Goal: Information Seeking & Learning: Learn about a topic

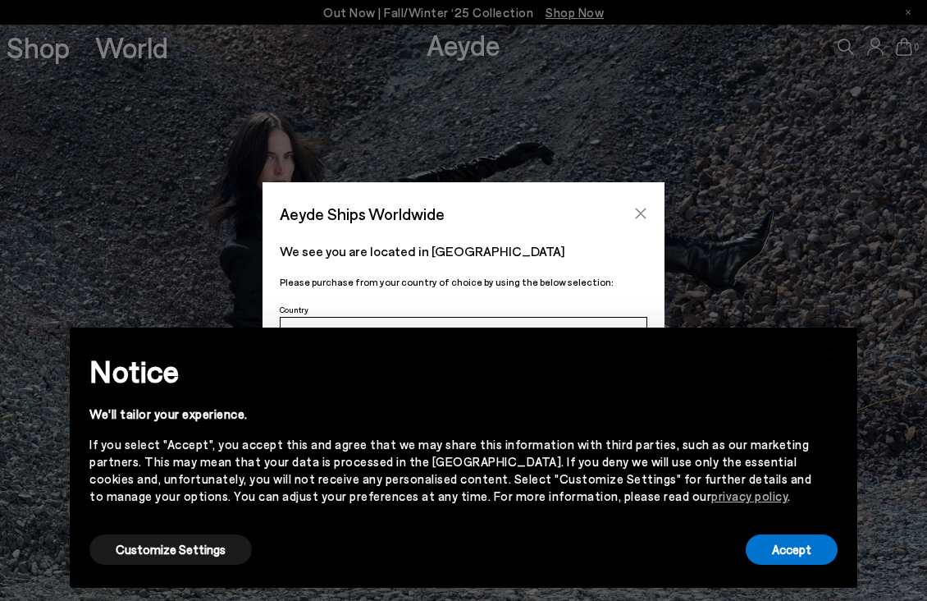
click at [648, 210] on button "Close" at bounding box center [641, 213] width 25 height 25
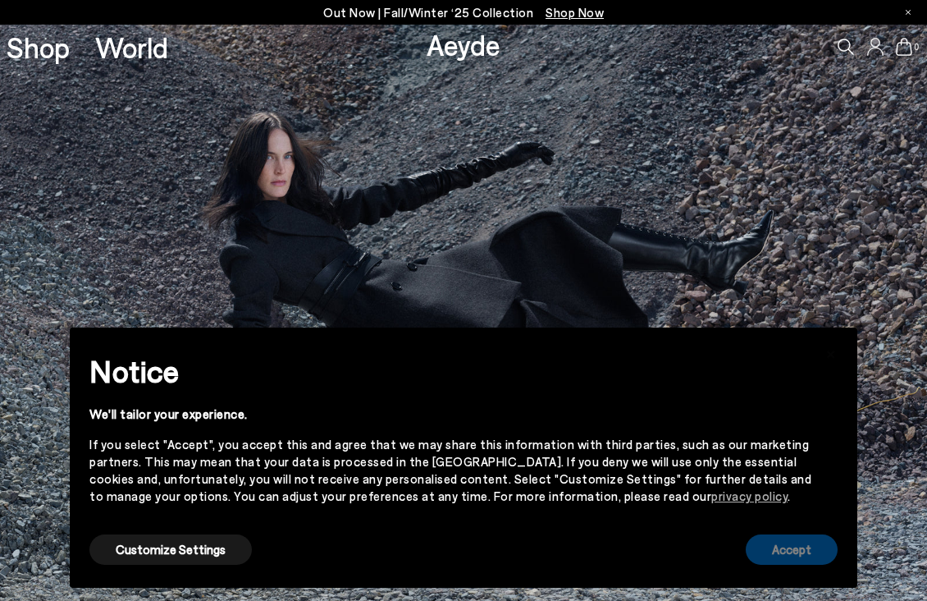
click at [800, 563] on button "Accept" at bounding box center [792, 549] width 92 height 30
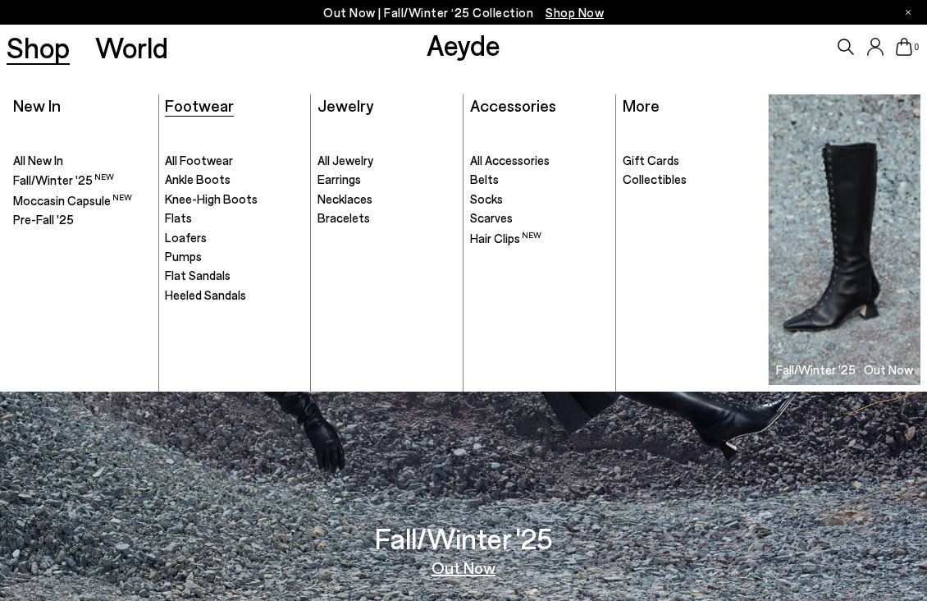
click at [204, 107] on span "Footwear" at bounding box center [199, 105] width 69 height 20
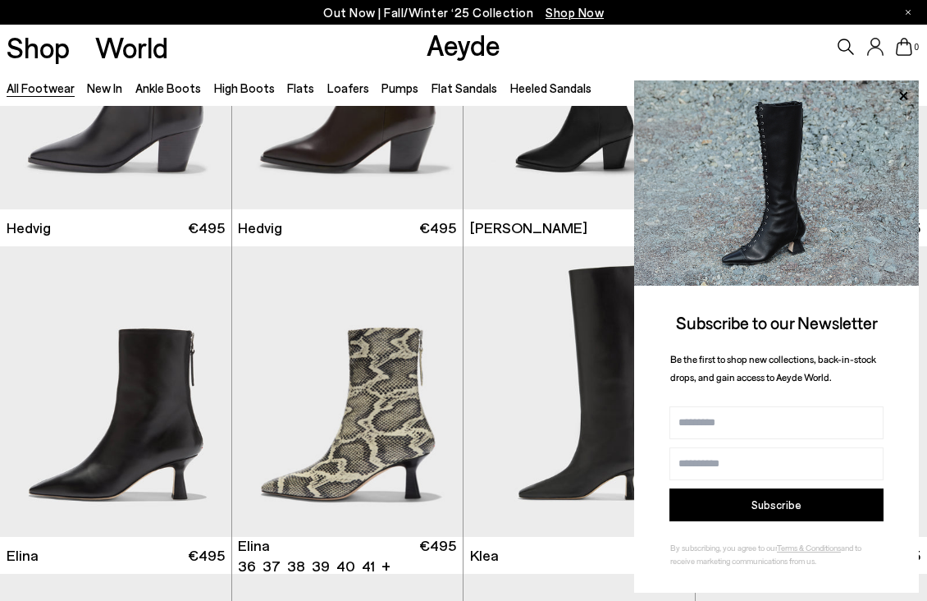
scroll to position [1201, 0]
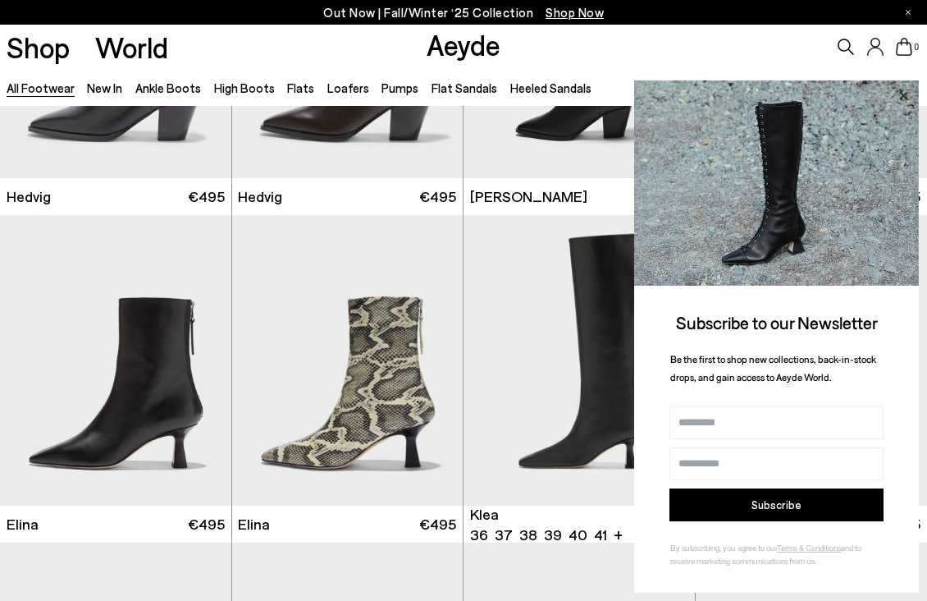
click at [900, 95] on icon at bounding box center [903, 95] width 21 height 21
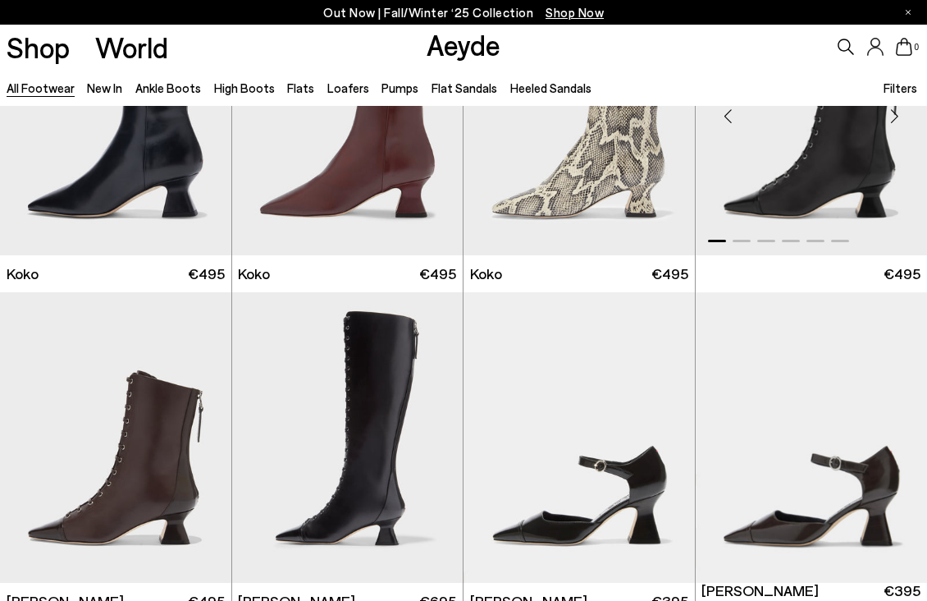
scroll to position [1864, 0]
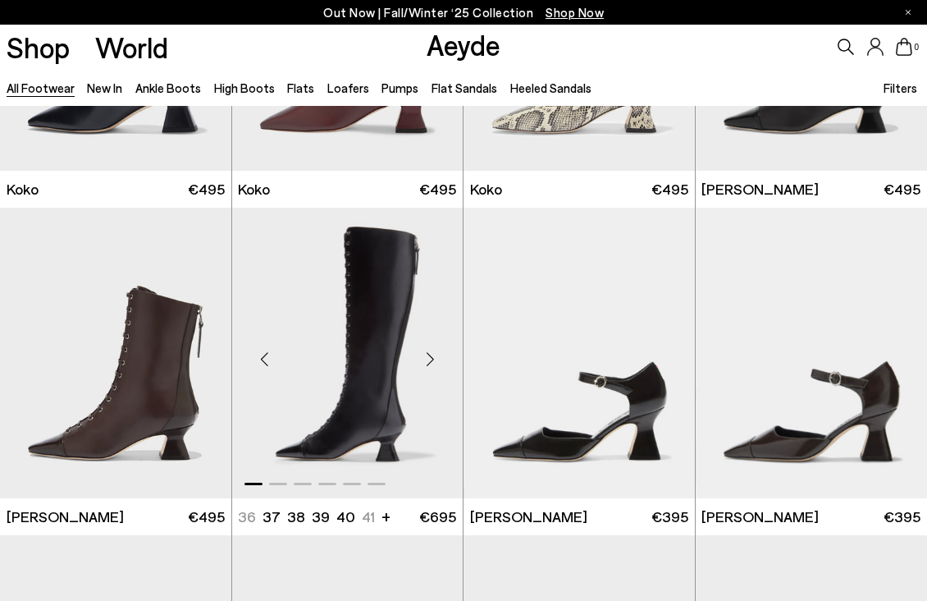
click at [431, 362] on div "Next slide" at bounding box center [429, 359] width 49 height 49
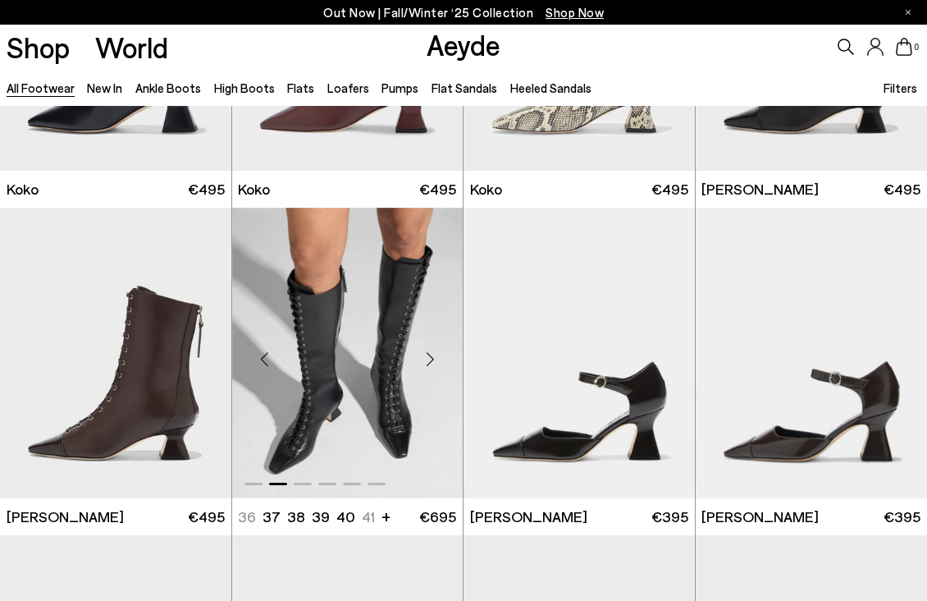
click at [431, 362] on div "Next slide" at bounding box center [429, 359] width 49 height 49
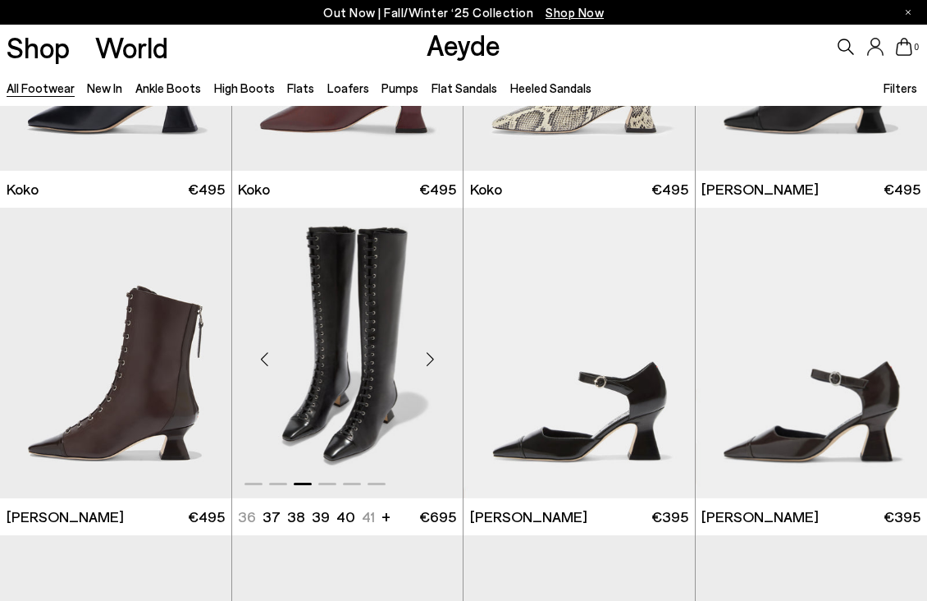
click at [431, 362] on div "Next slide" at bounding box center [429, 359] width 49 height 49
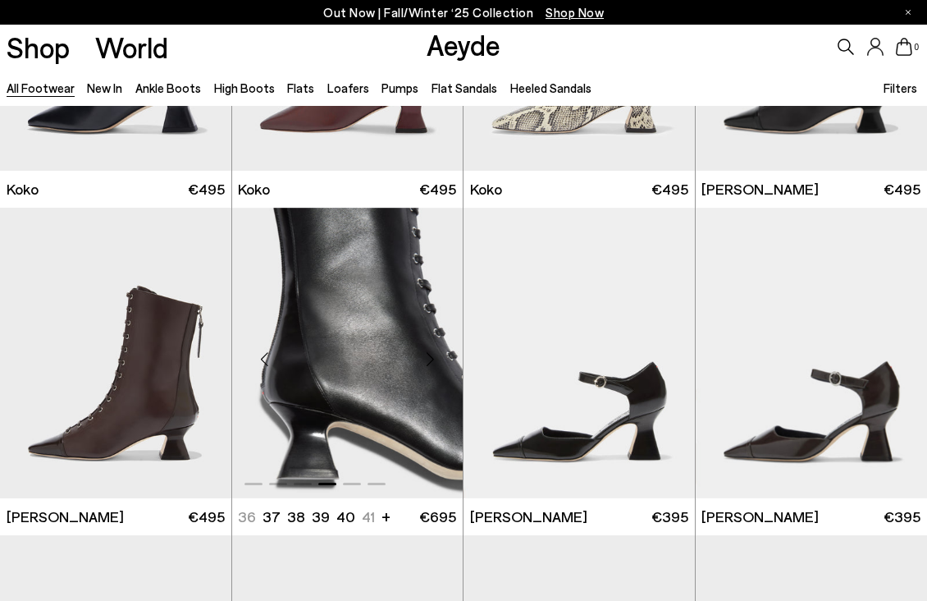
click at [431, 362] on div "Next slide" at bounding box center [429, 359] width 49 height 49
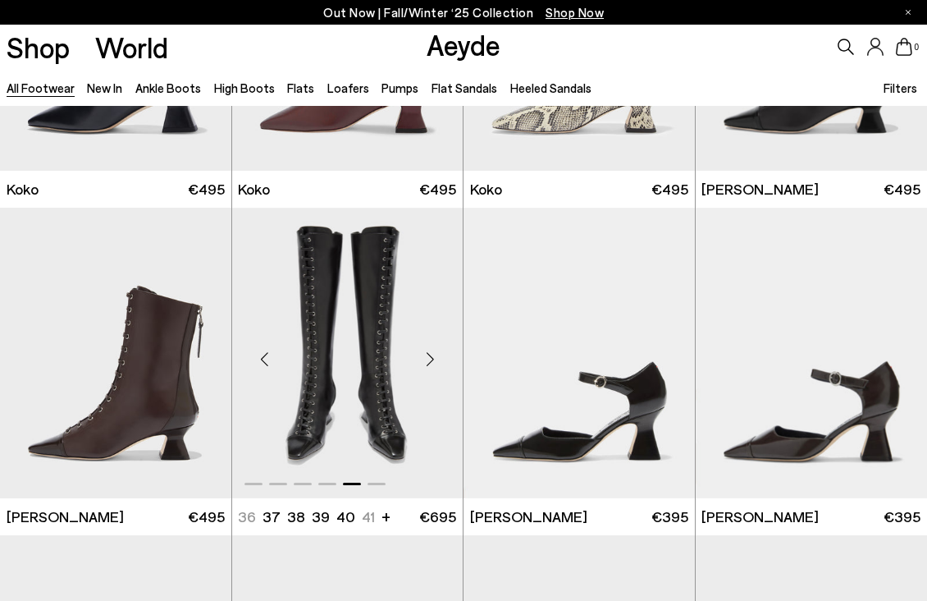
click at [431, 362] on div "Next slide" at bounding box center [429, 359] width 49 height 49
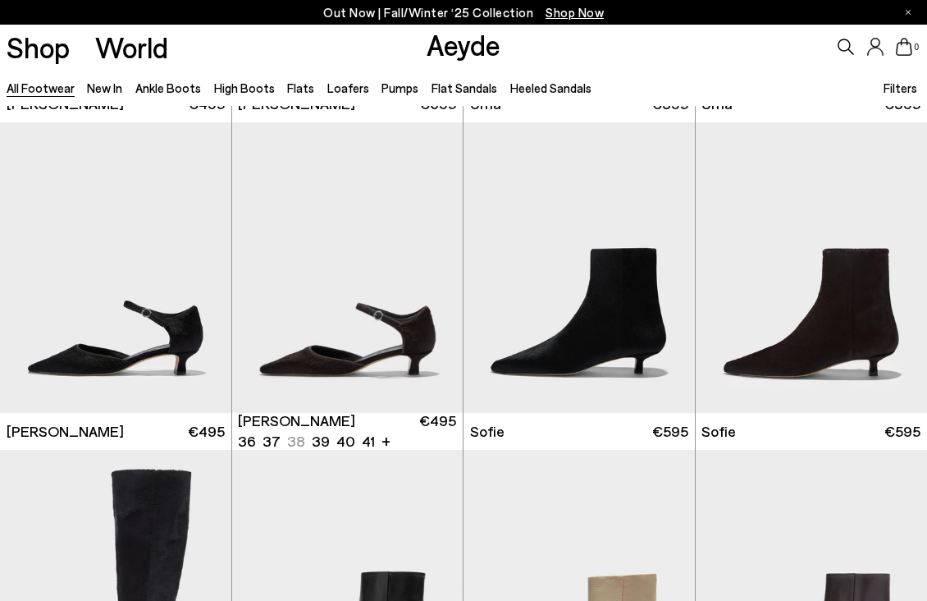
scroll to position [3762, 0]
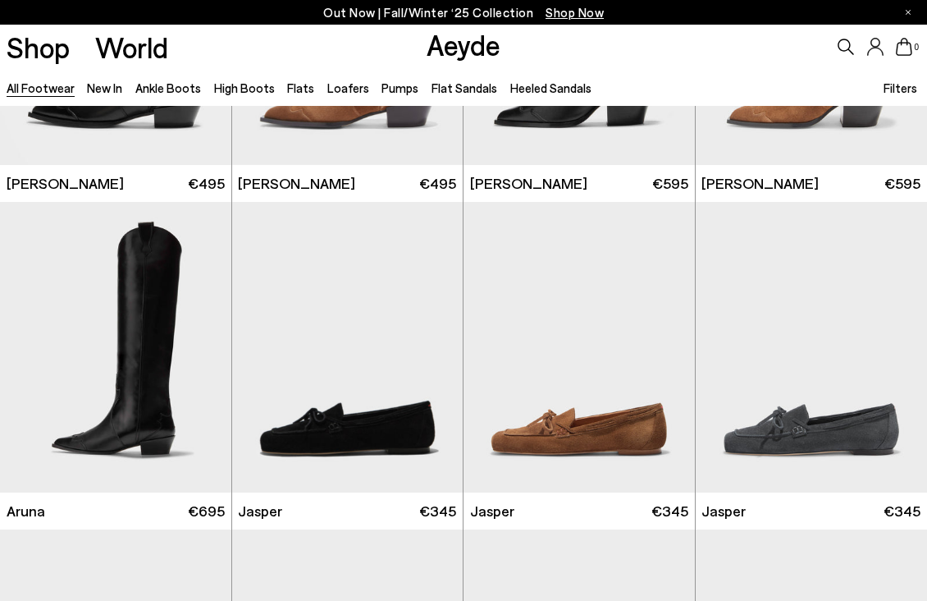
scroll to position [10235, 0]
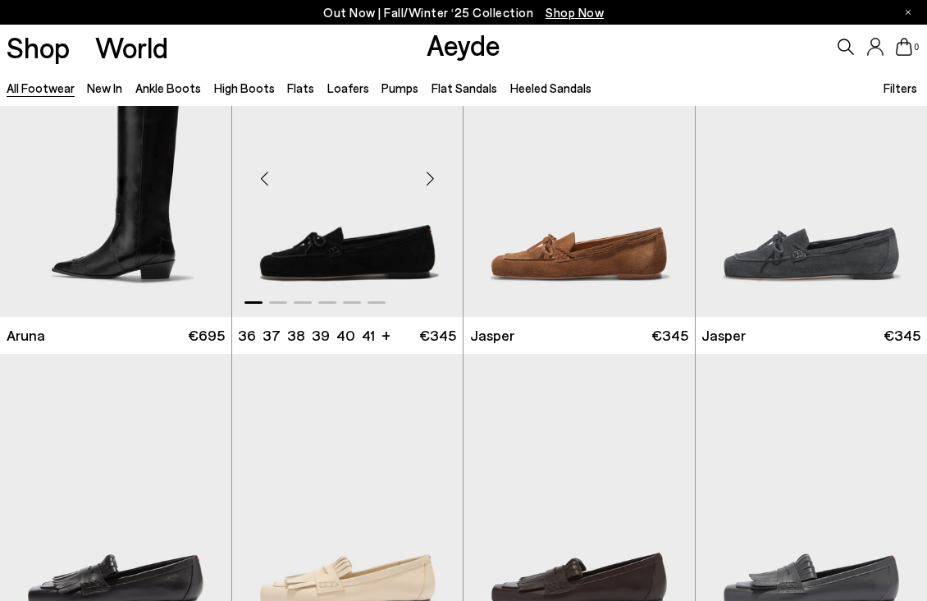
click at [432, 176] on div "Next slide" at bounding box center [429, 177] width 49 height 49
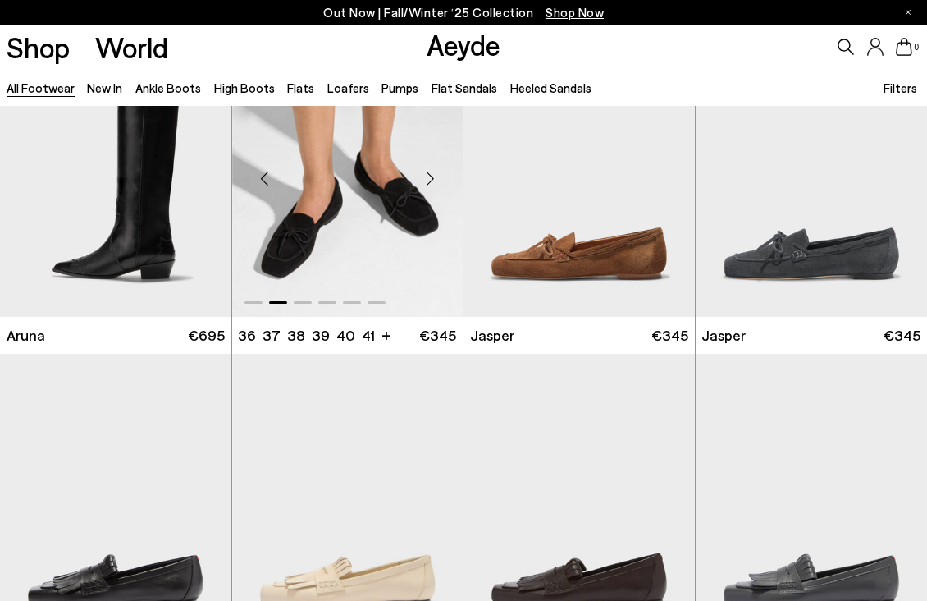
click at [432, 176] on div "Next slide" at bounding box center [429, 177] width 49 height 49
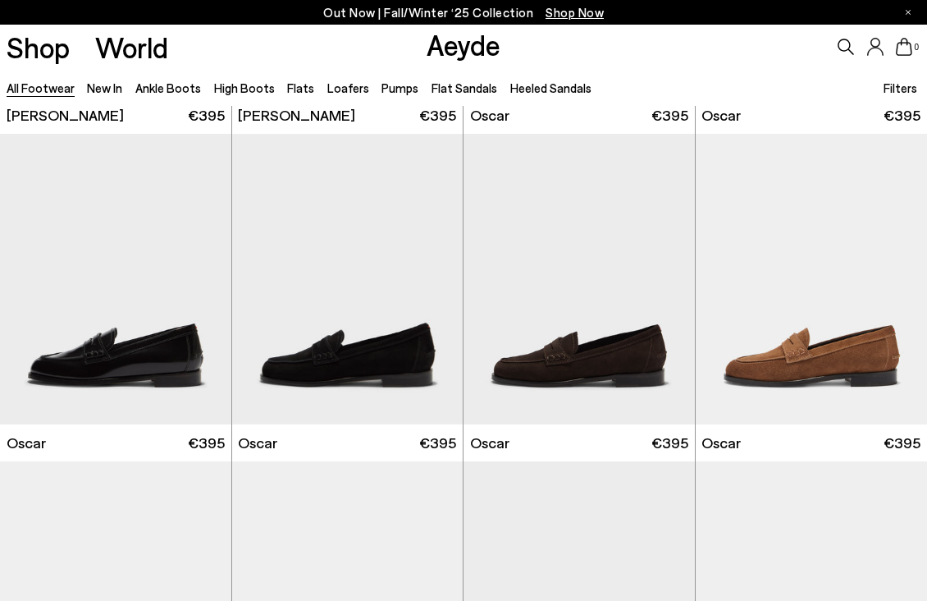
scroll to position [11786, 0]
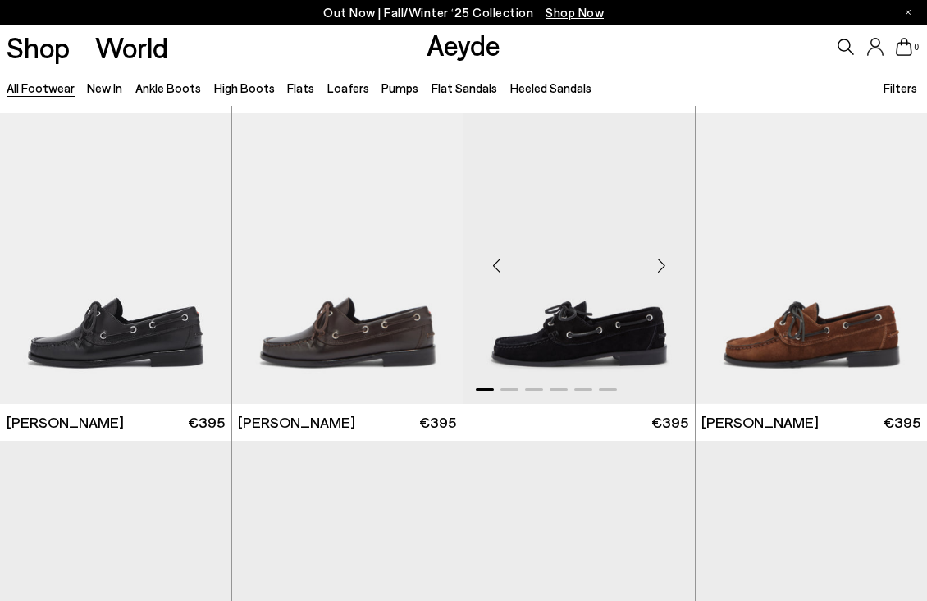
click at [666, 258] on div "Next slide" at bounding box center [662, 264] width 49 height 49
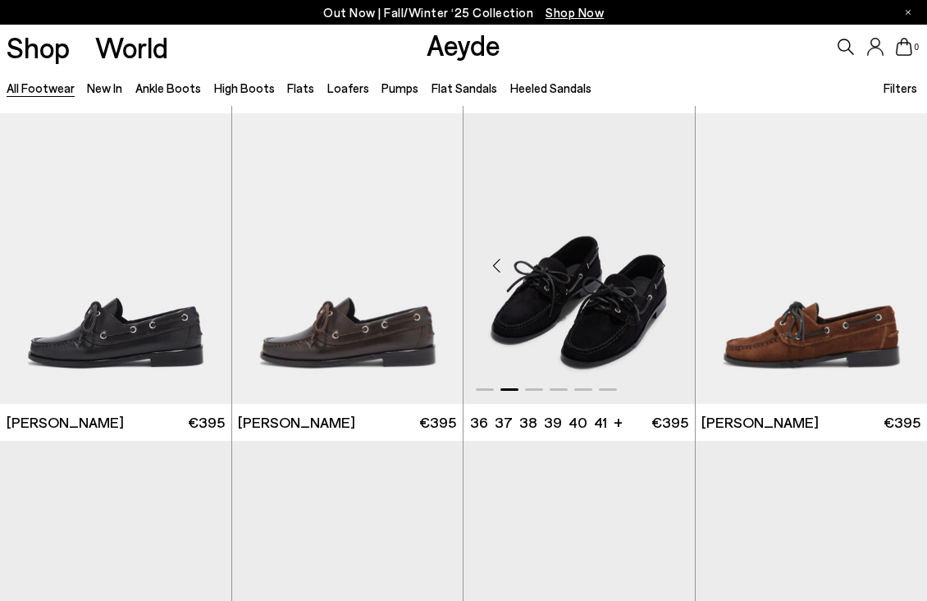
click at [666, 258] on div "Next slide" at bounding box center [662, 264] width 49 height 49
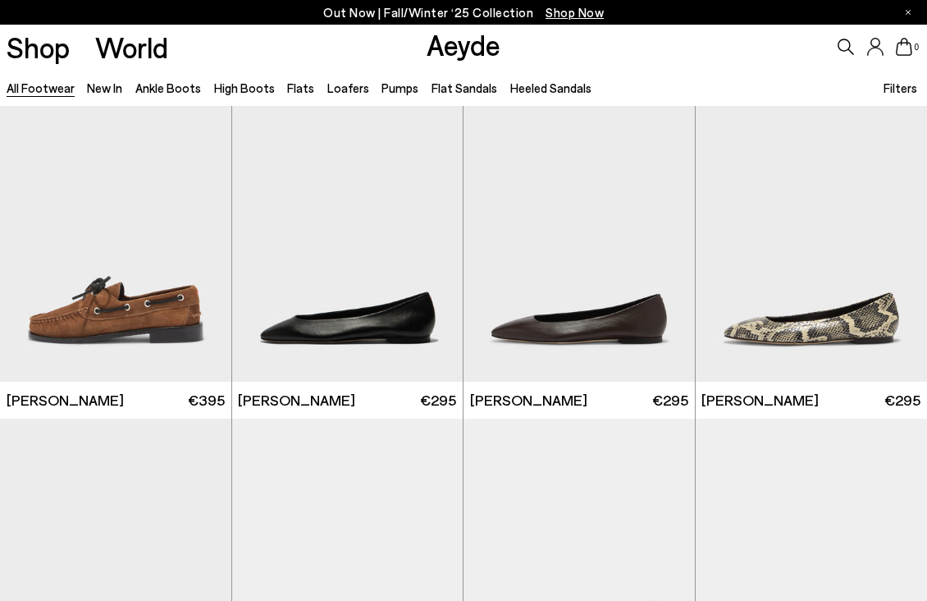
scroll to position [12168, 0]
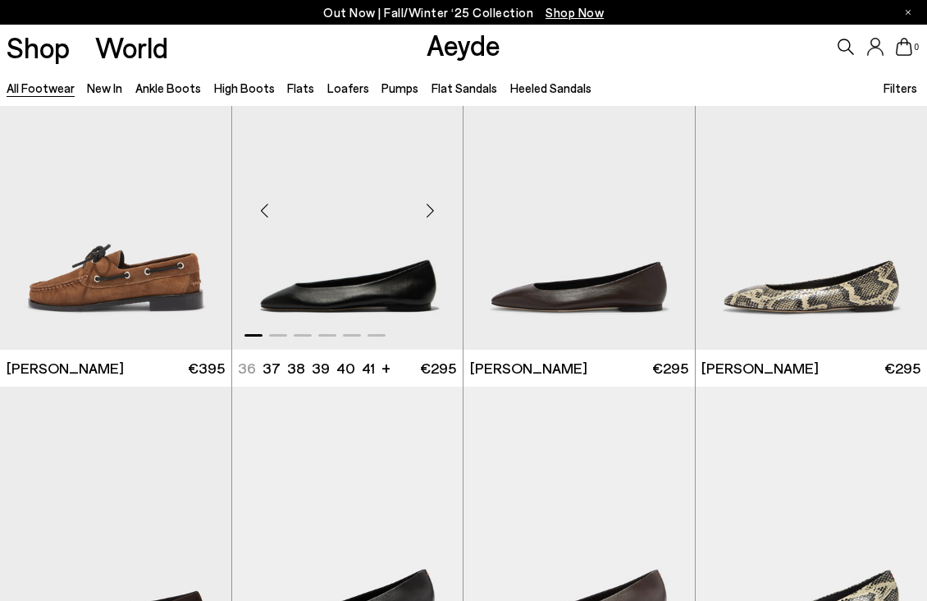
click at [434, 206] on div "Next slide" at bounding box center [429, 210] width 49 height 49
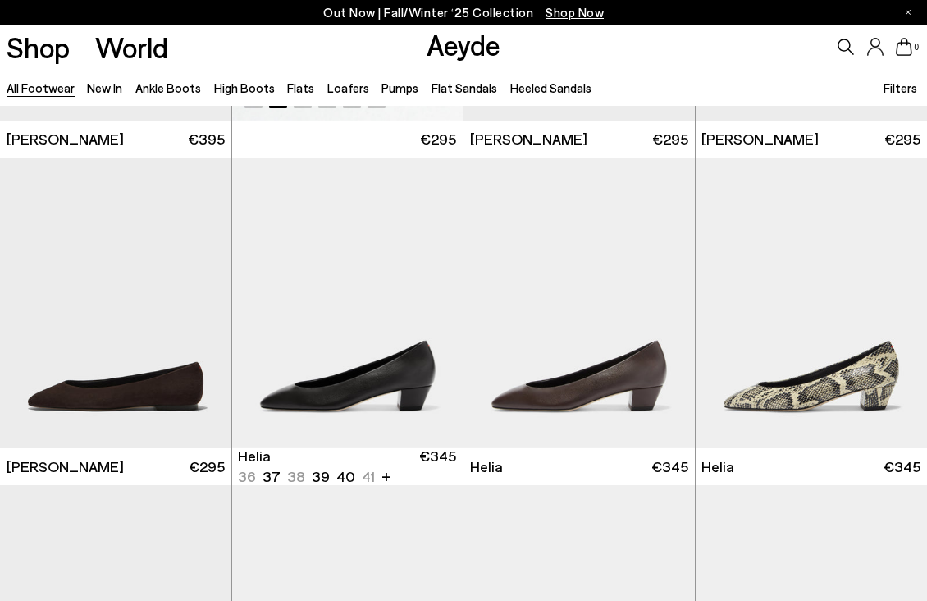
scroll to position [12454, 0]
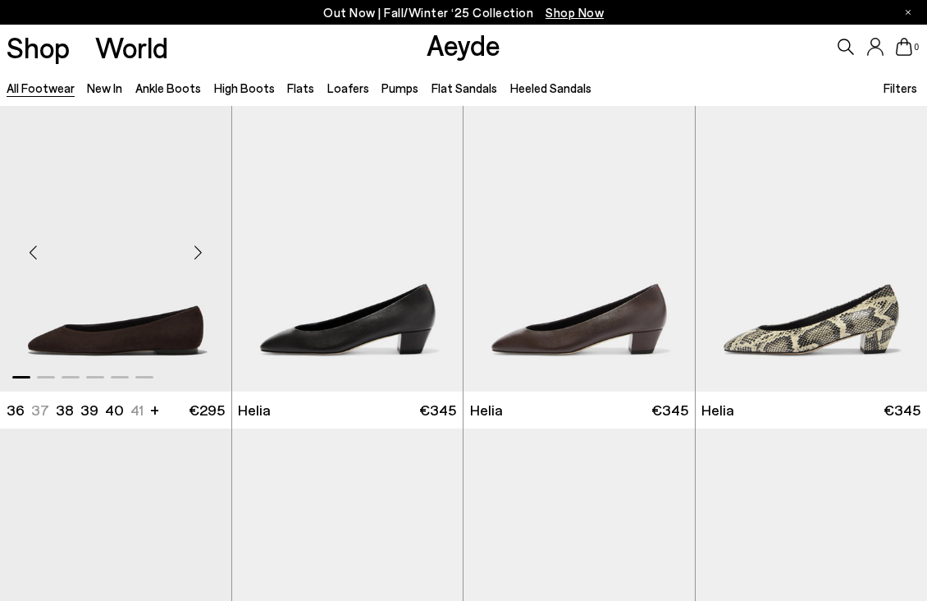
click at [200, 250] on div "Next slide" at bounding box center [198, 252] width 49 height 49
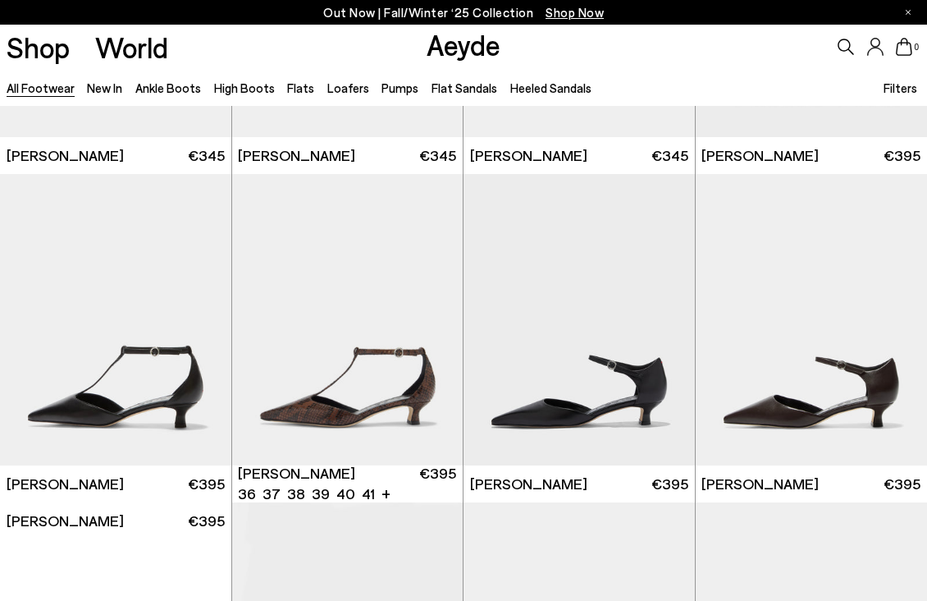
scroll to position [13713, 0]
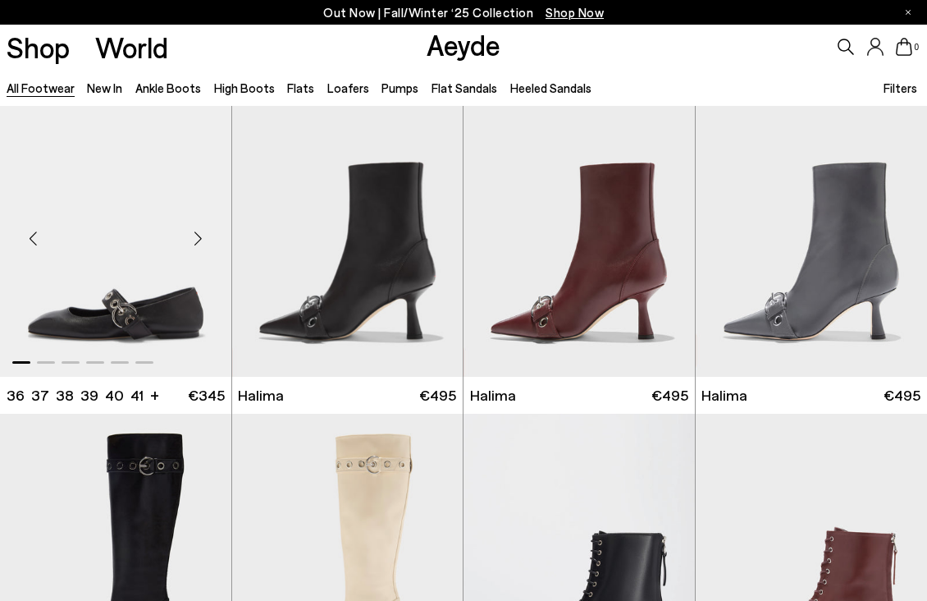
scroll to position [14773, 0]
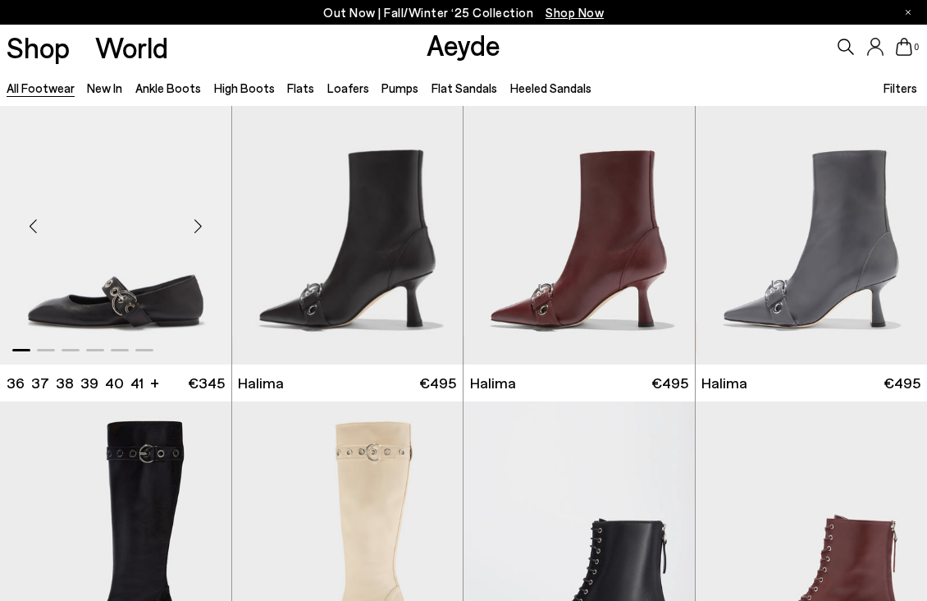
click at [207, 221] on div "Next slide" at bounding box center [198, 225] width 49 height 49
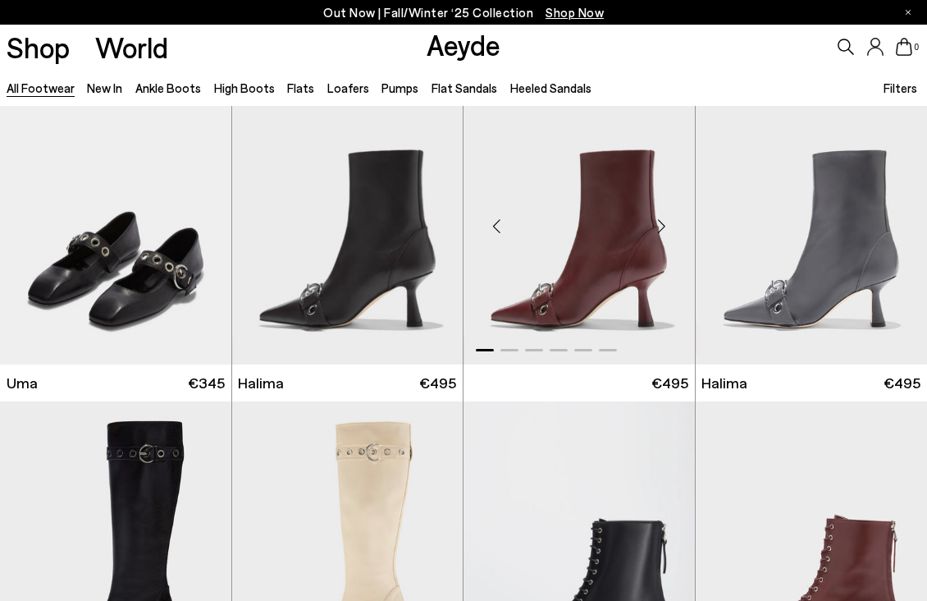
scroll to position [16381, 0]
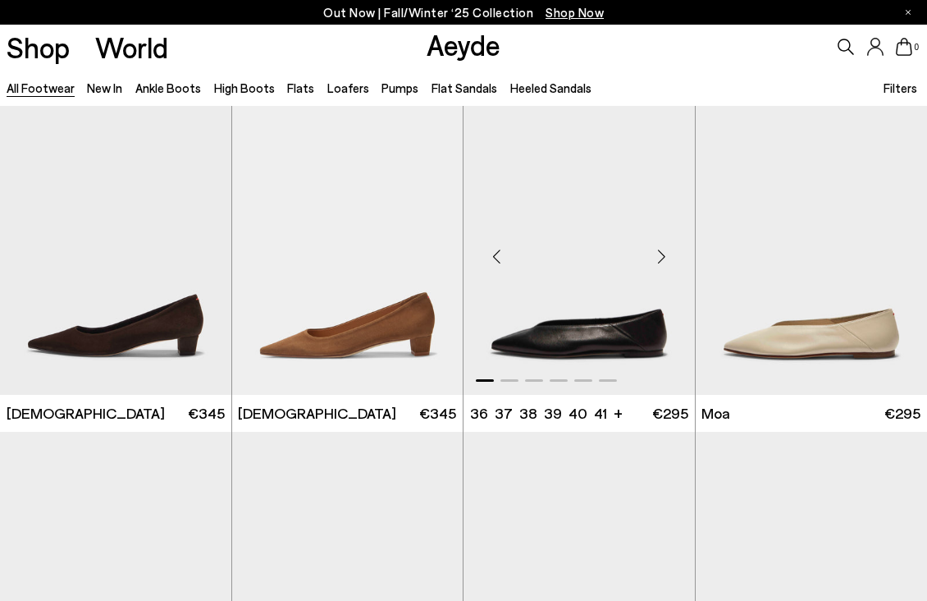
click at [661, 258] on div "Next slide" at bounding box center [662, 255] width 49 height 49
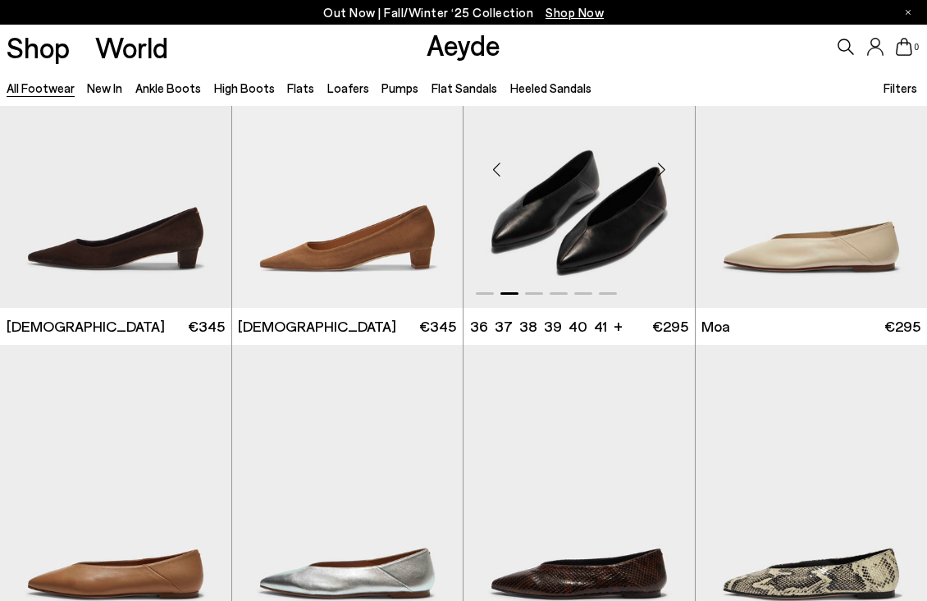
scroll to position [16698, 0]
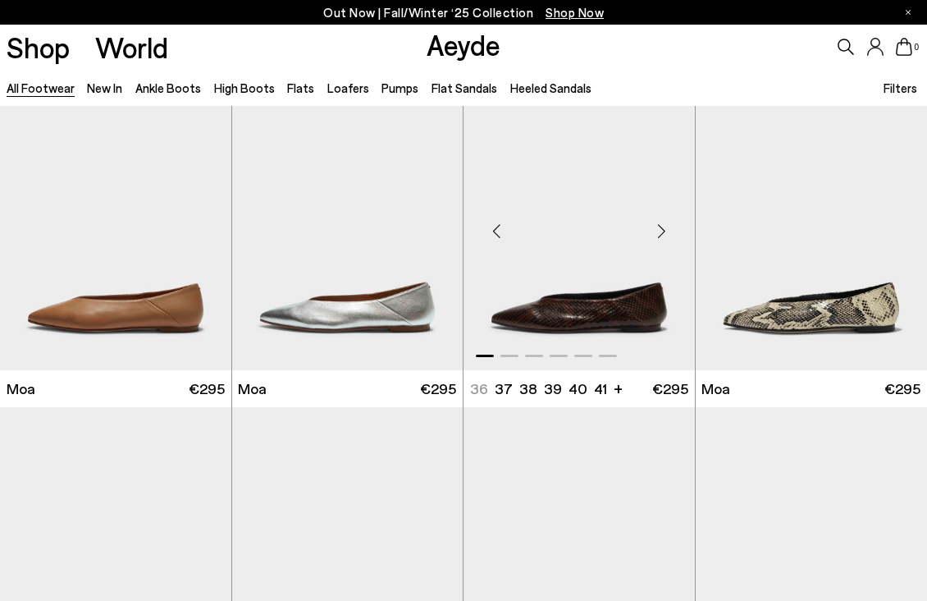
click at [667, 231] on div "Next slide" at bounding box center [662, 231] width 49 height 49
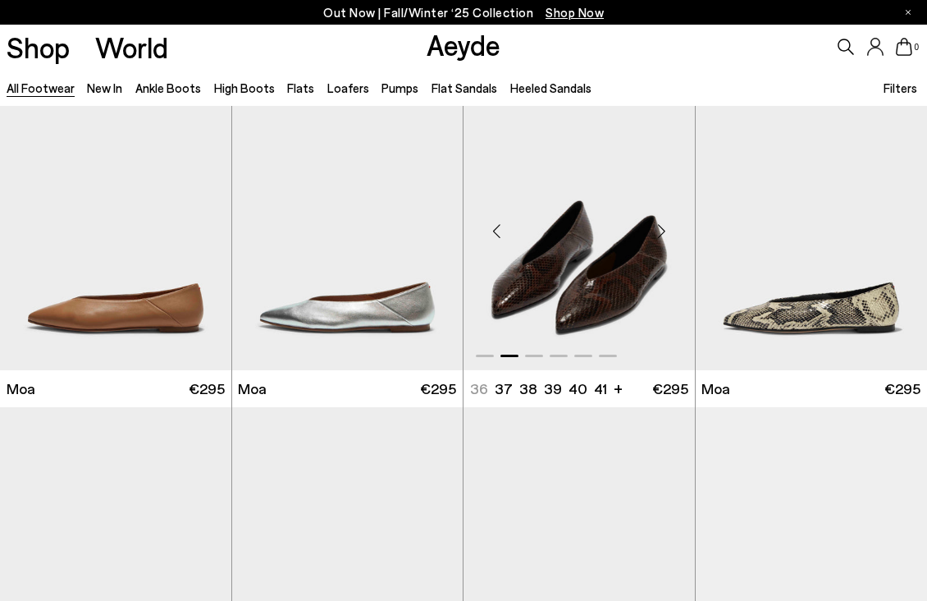
scroll to position [17098, 0]
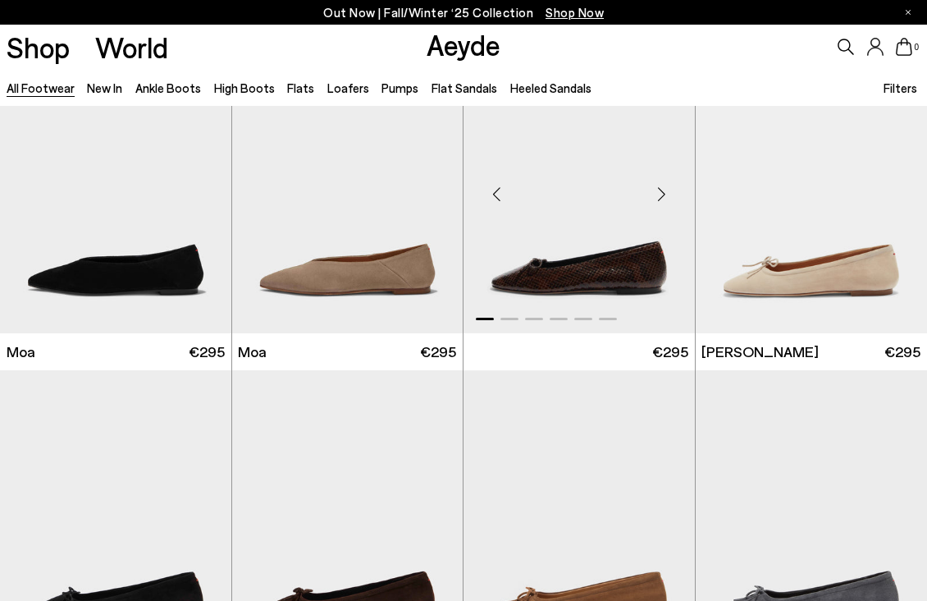
click at [673, 170] on div "Next slide" at bounding box center [662, 194] width 49 height 49
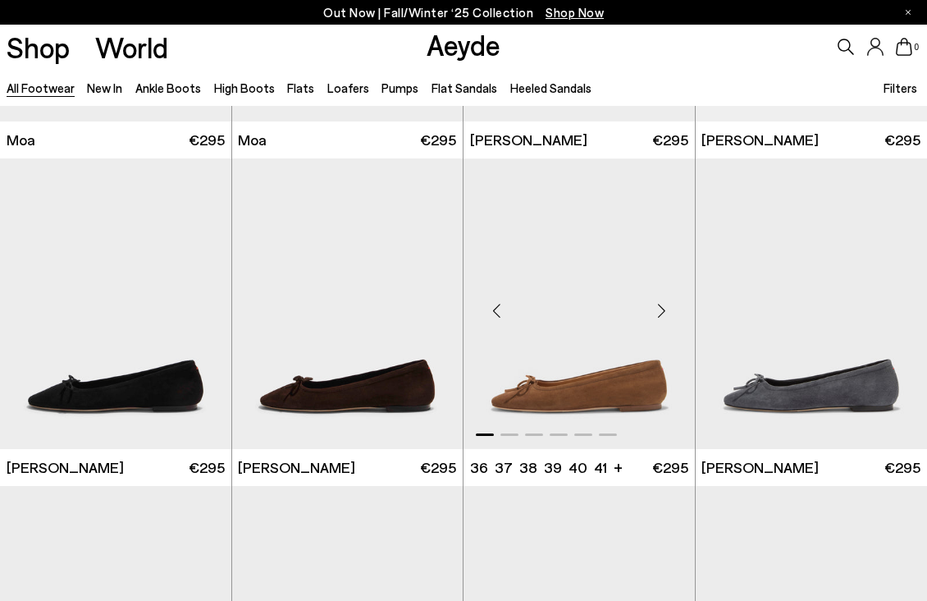
scroll to position [17309, 0]
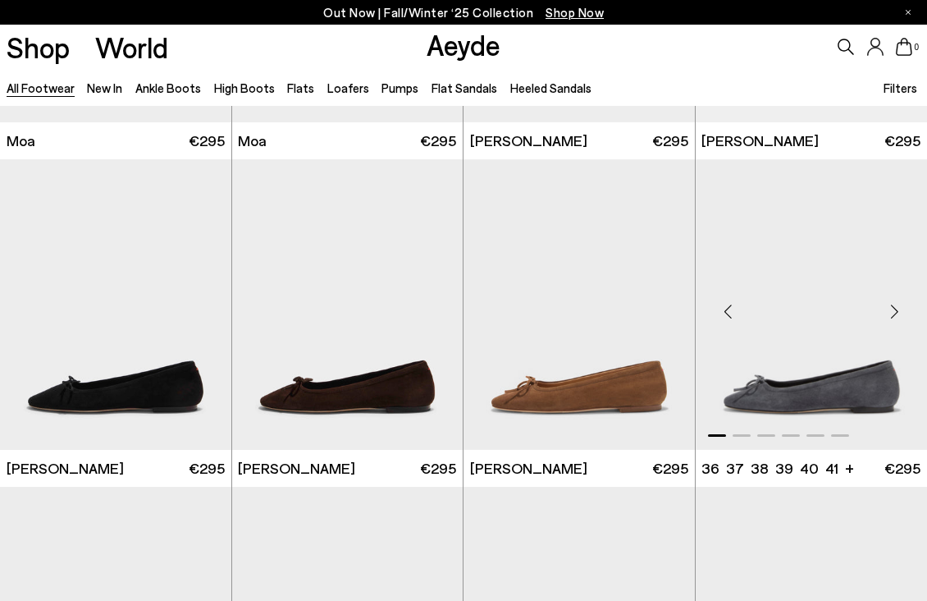
click at [897, 309] on div "Next slide" at bounding box center [894, 310] width 49 height 49
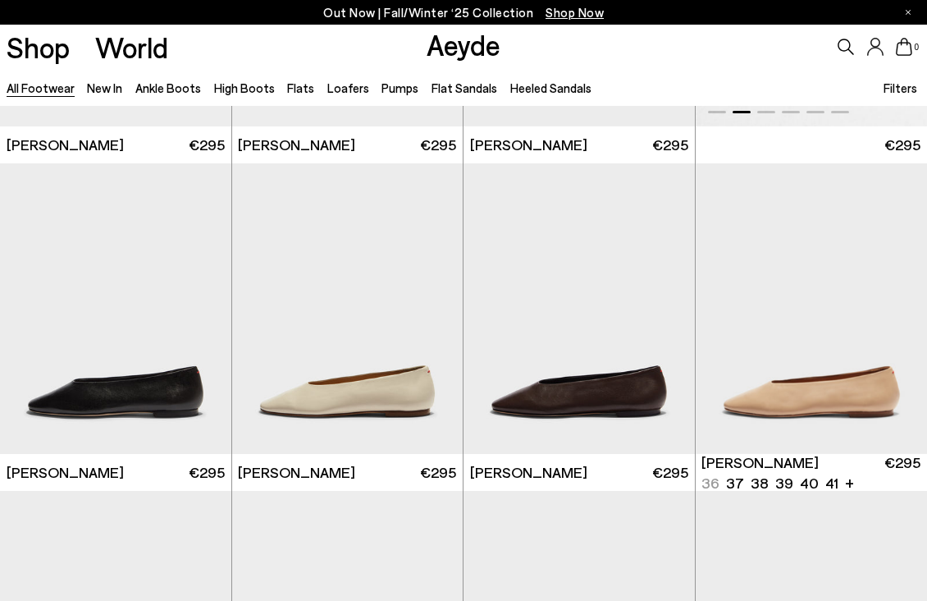
scroll to position [17917, 0]
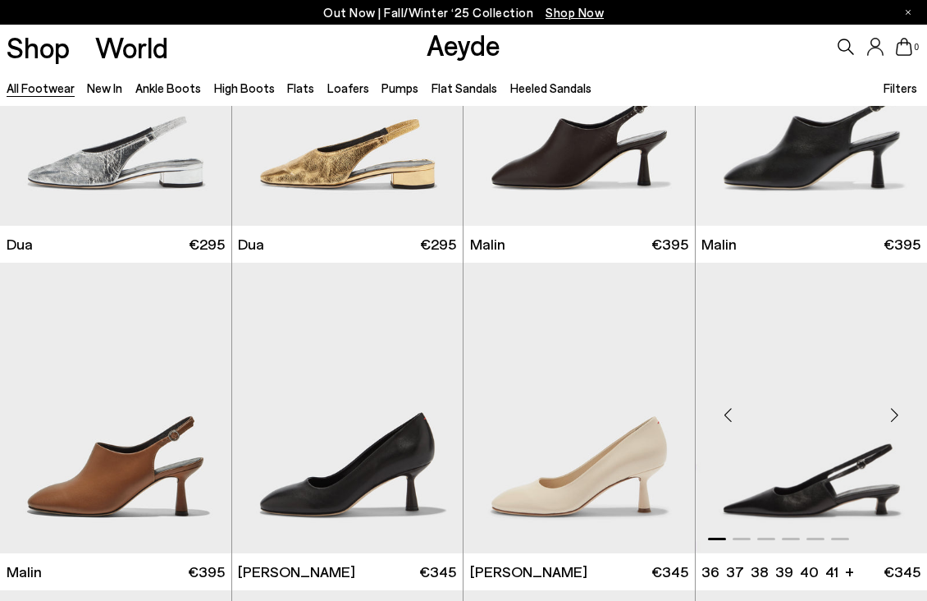
scroll to position [19300, 0]
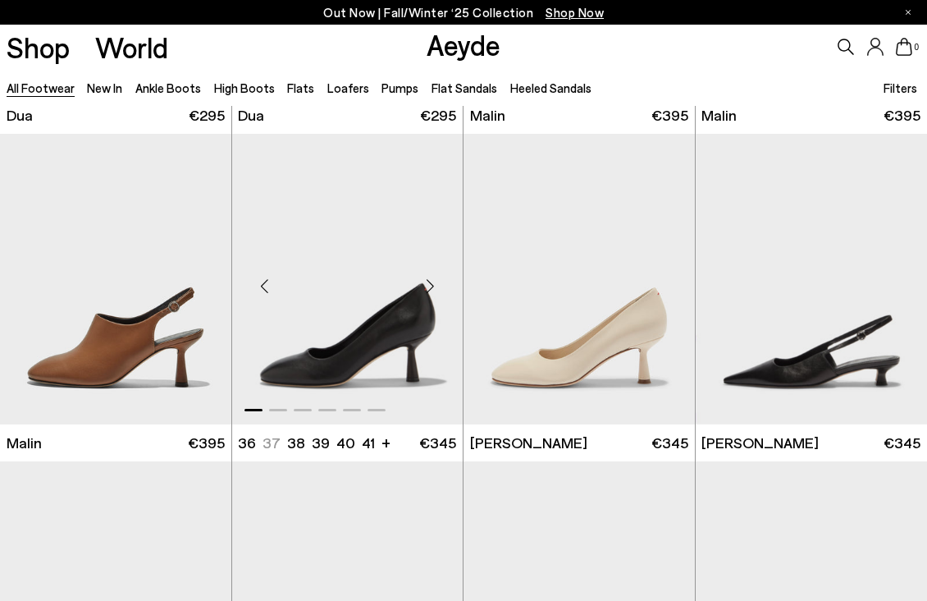
click at [436, 286] on div "Next slide" at bounding box center [429, 285] width 49 height 49
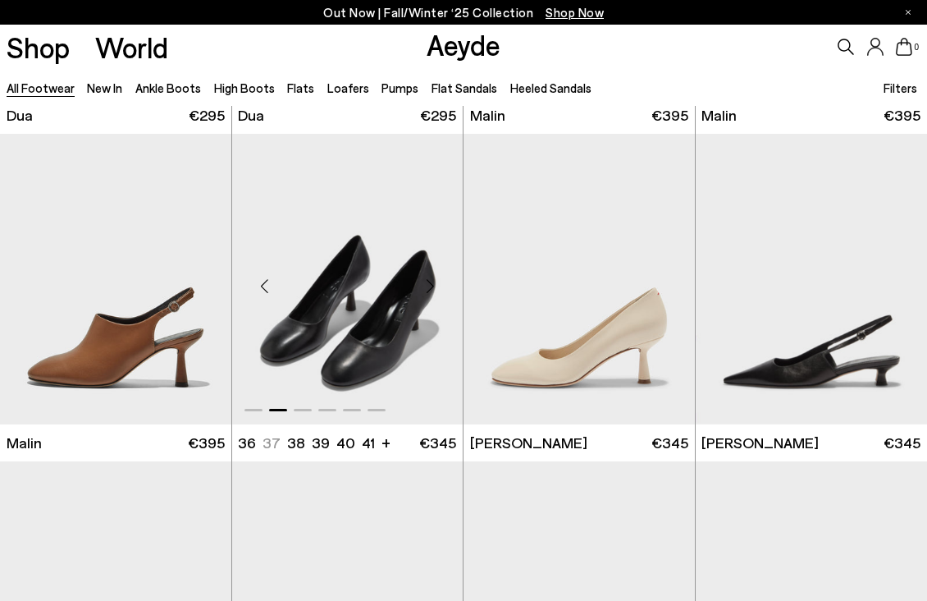
click at [436, 286] on div "Next slide" at bounding box center [429, 285] width 49 height 49
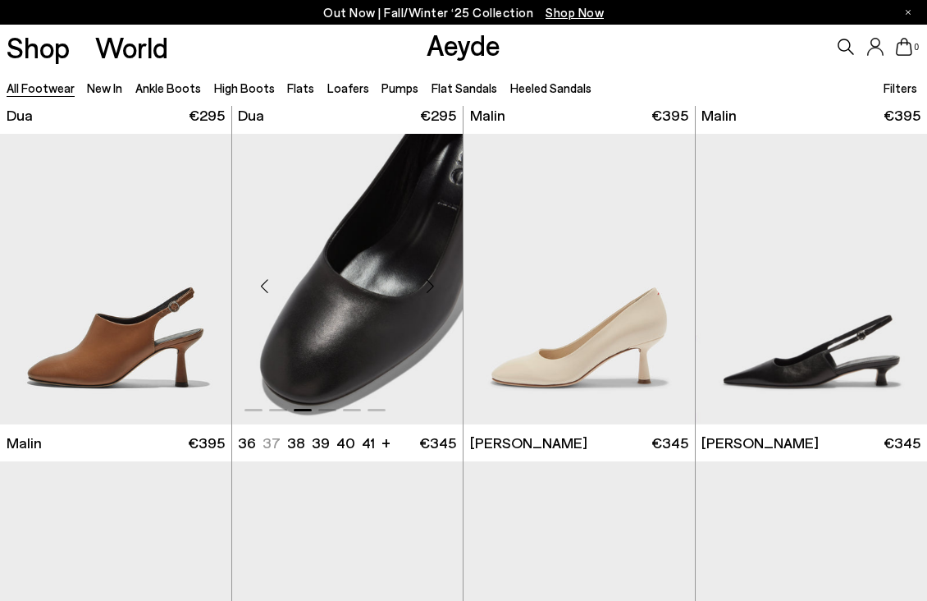
click at [436, 286] on div "Next slide" at bounding box center [429, 285] width 49 height 49
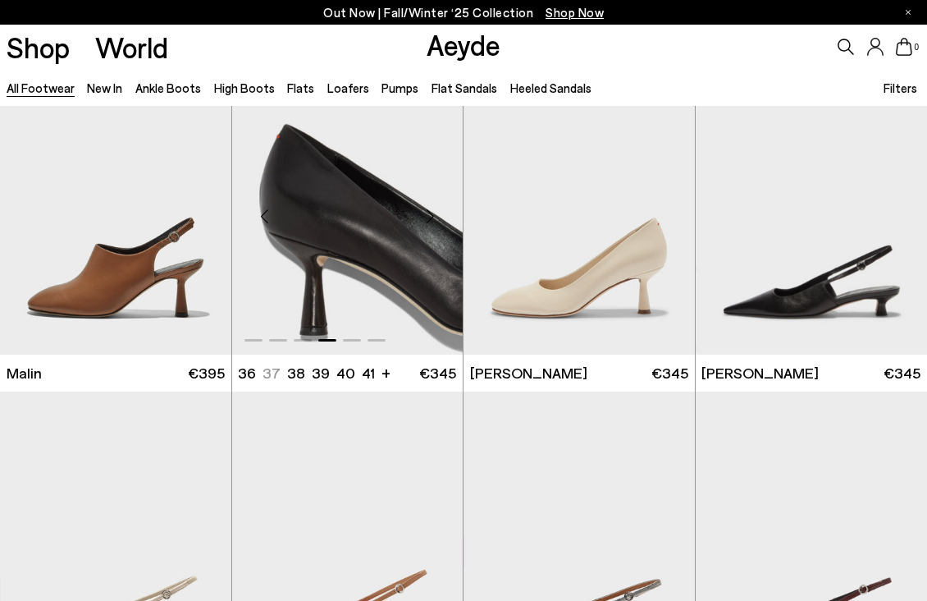
scroll to position [19691, 0]
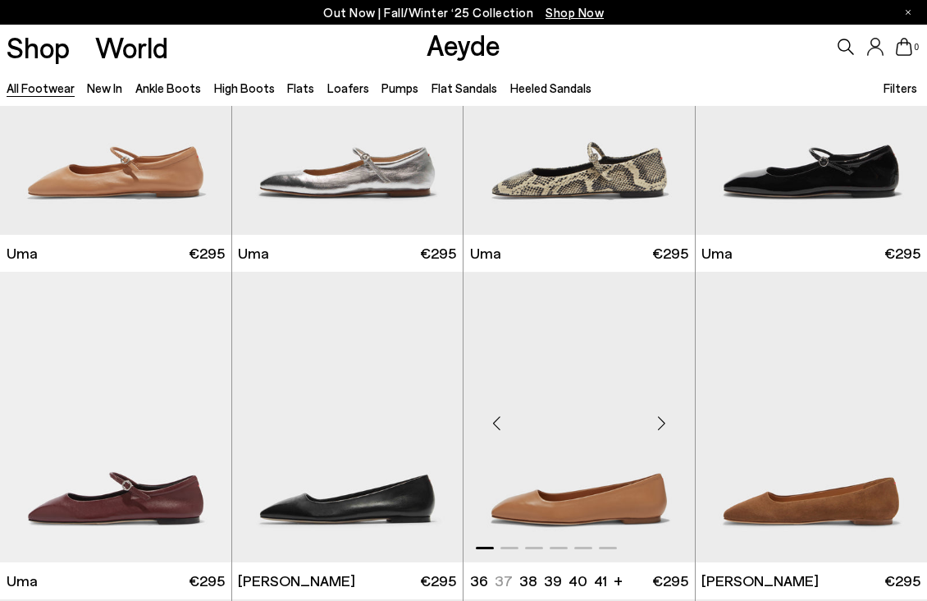
scroll to position [21103, 0]
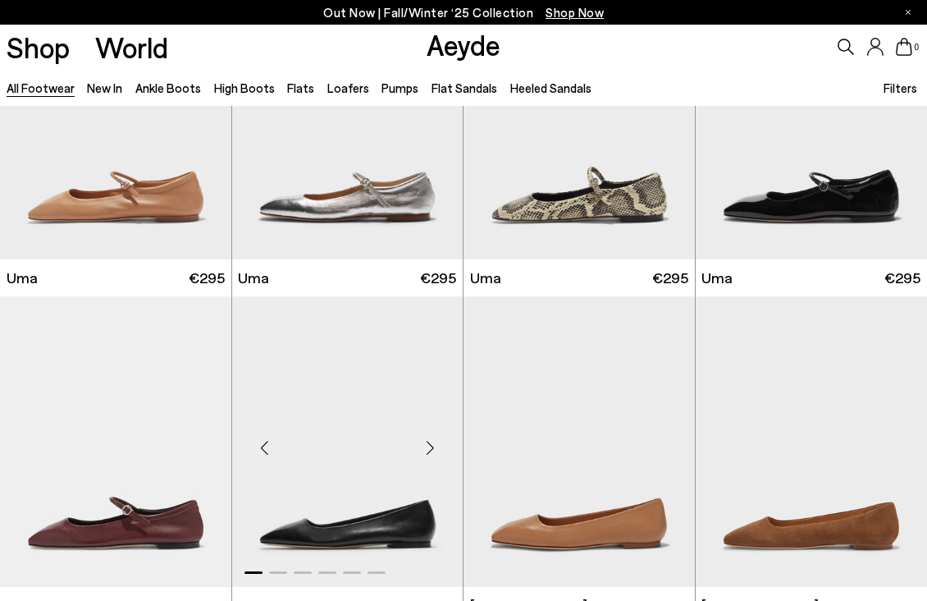
click at [437, 433] on div "Next slide" at bounding box center [429, 447] width 49 height 49
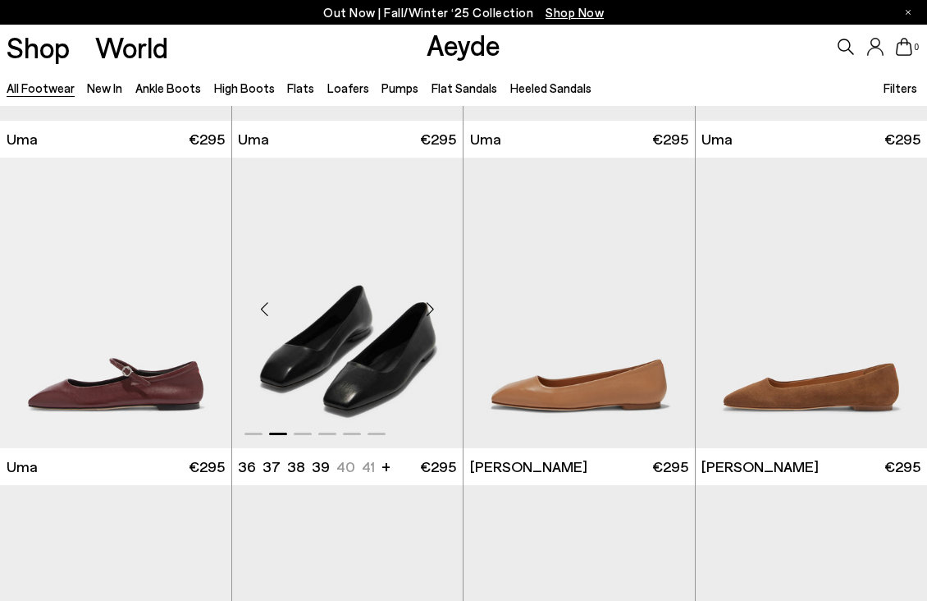
scroll to position [21381, 0]
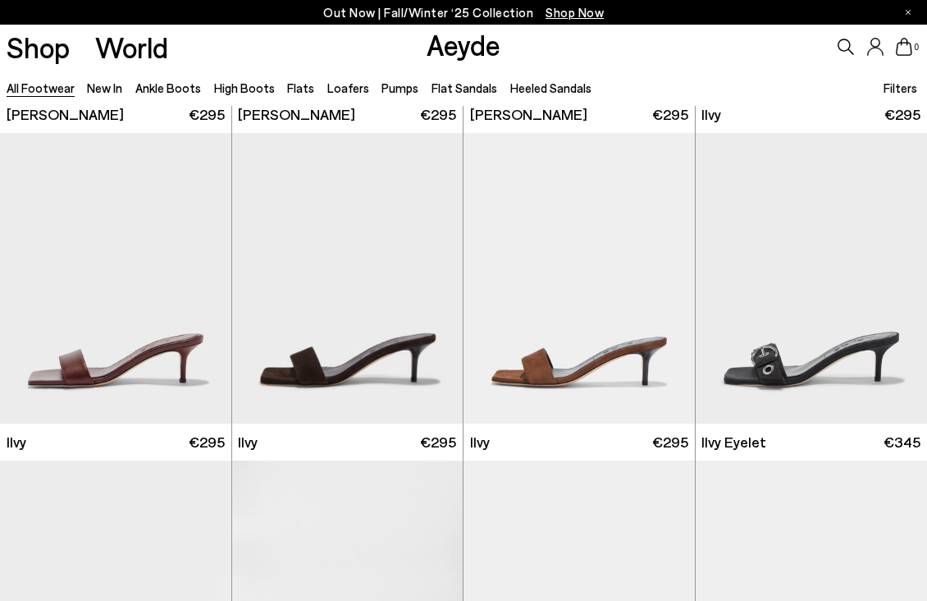
scroll to position [23901, 0]
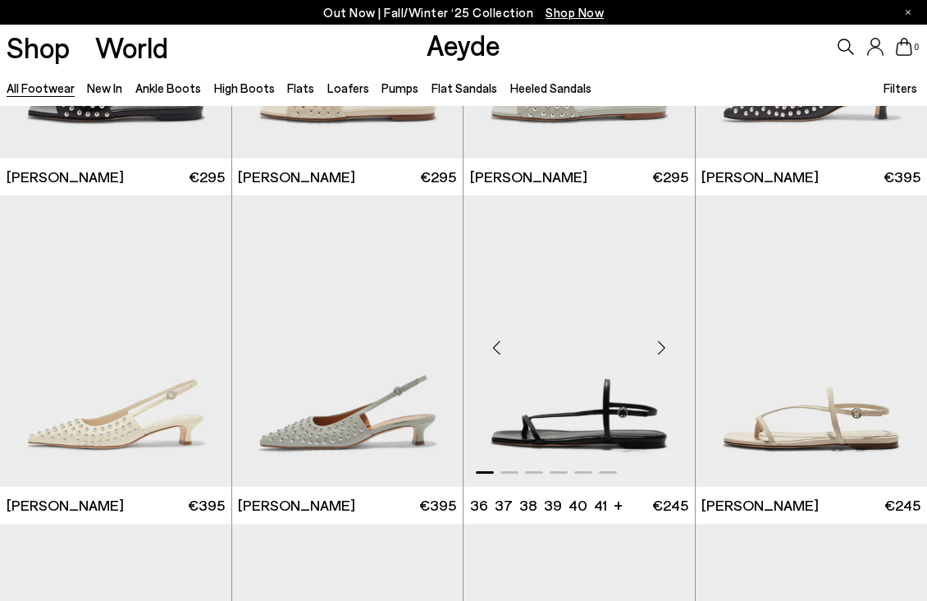
scroll to position [25654, 0]
